Goal: Find contact information: Obtain details needed to contact an individual or organization

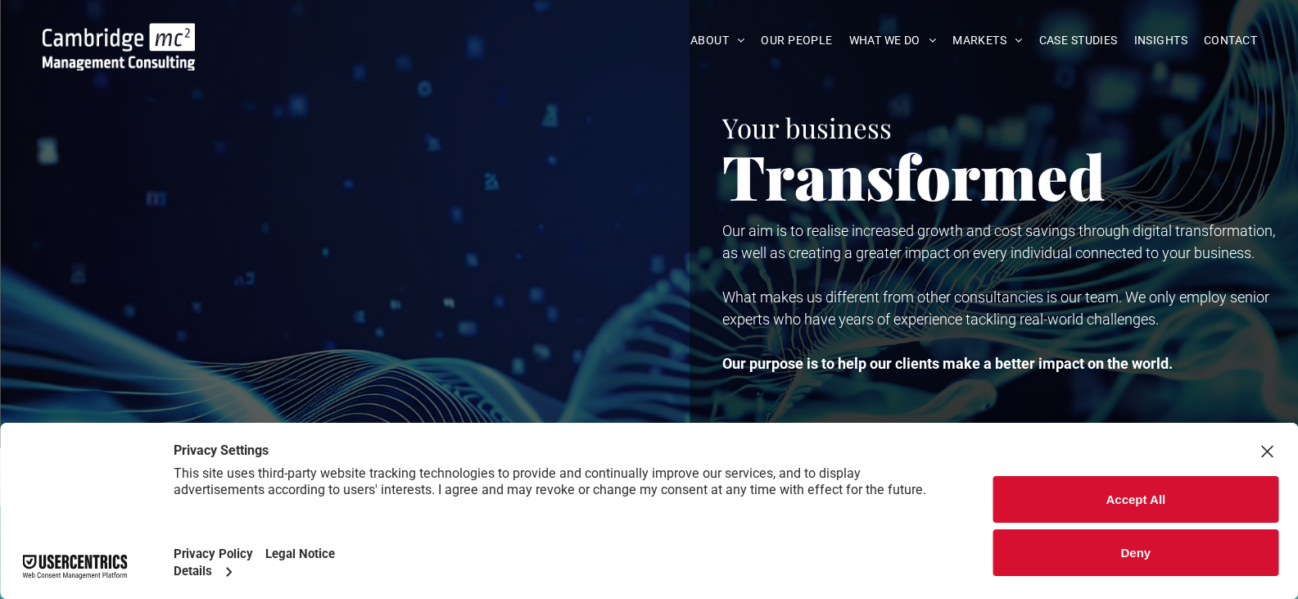
click at [1137, 484] on button "Accept All" at bounding box center [1135, 499] width 285 height 47
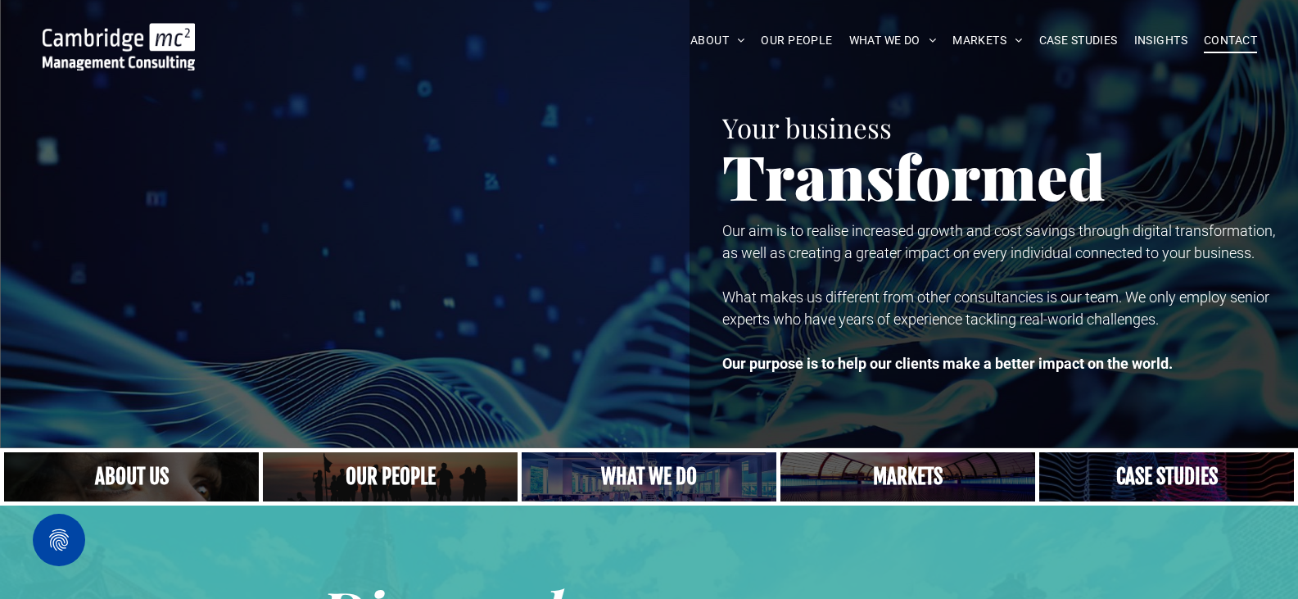
click at [1229, 33] on span "CONTACT" at bounding box center [1230, 40] width 53 height 25
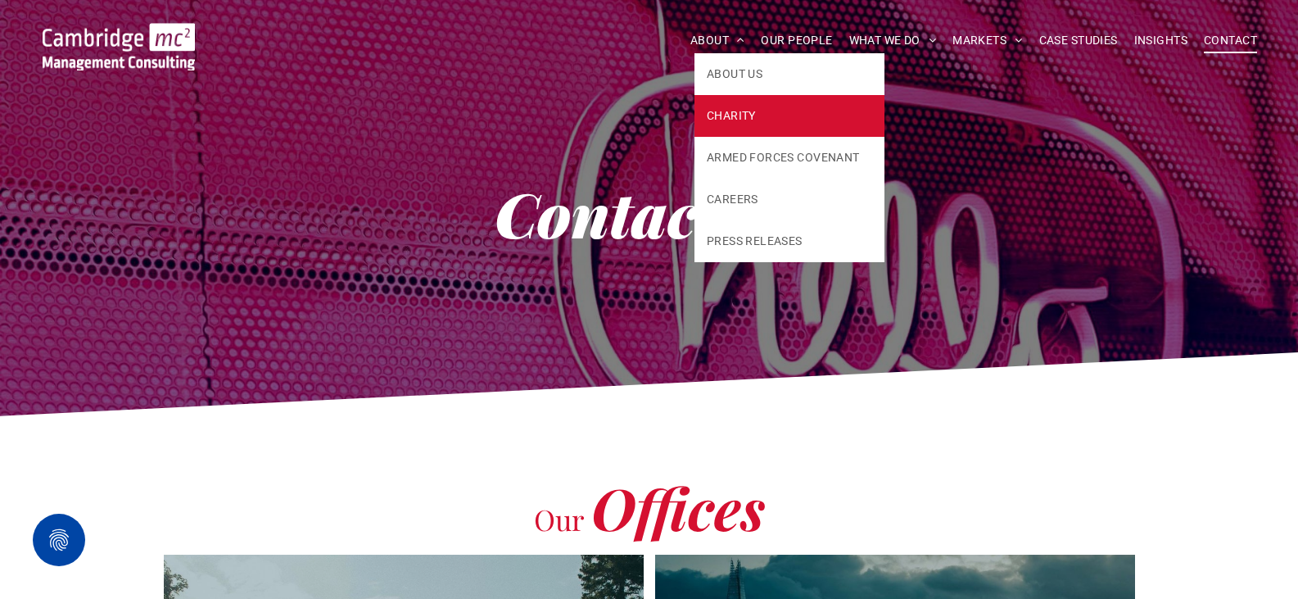
click at [738, 108] on span "CHARITY" at bounding box center [731, 115] width 49 height 17
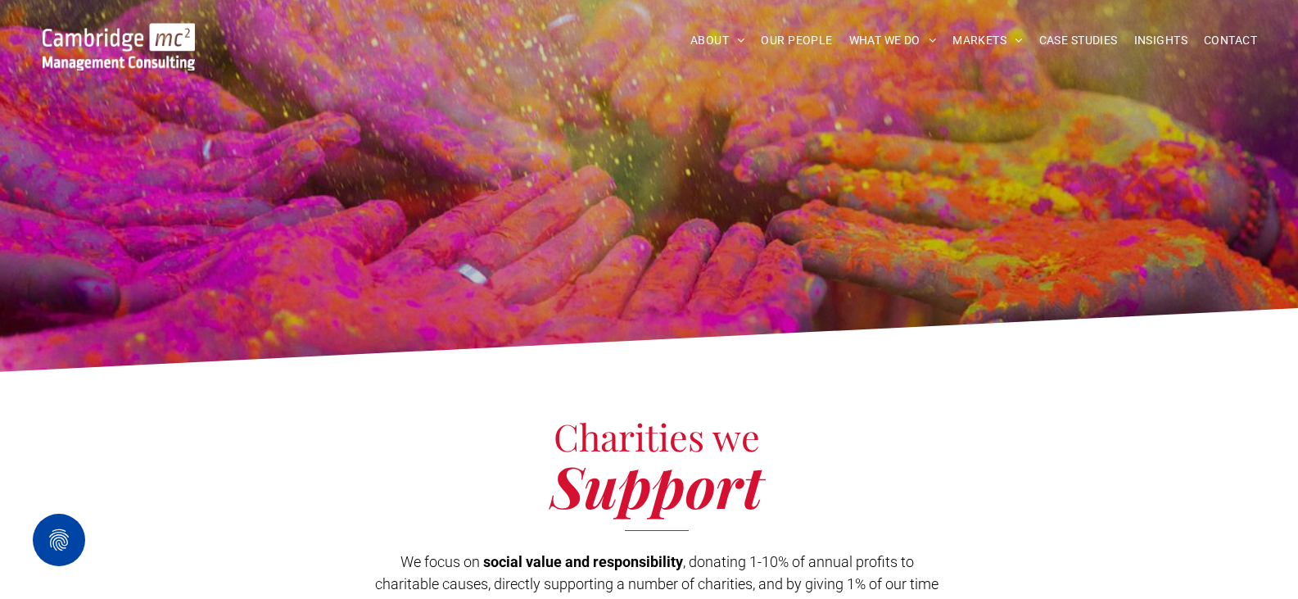
click at [1264, 89] on div at bounding box center [649, 191] width 1298 height 382
